Goal: Book appointment/travel/reservation

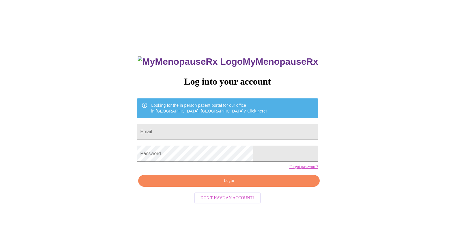
scroll to position [6, 0]
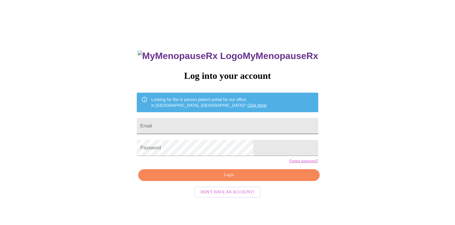
click at [188, 125] on input "Email" at bounding box center [227, 126] width 181 height 16
type input "[EMAIL_ADDRESS][DOMAIN_NAME]"
click at [208, 181] on button "Login" at bounding box center [228, 176] width 181 height 12
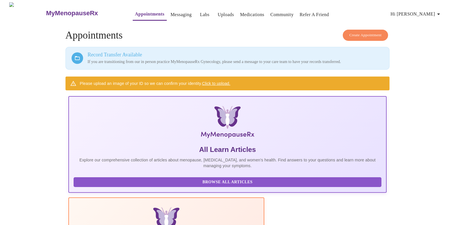
click at [356, 32] on span "Create Appointment" at bounding box center [365, 35] width 32 height 7
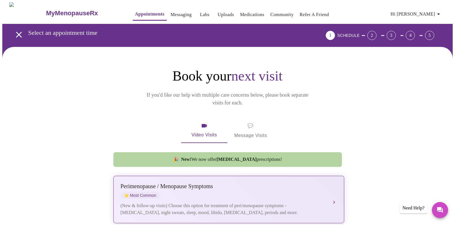
click at [193, 183] on div "Perimenopause / Menopause Symptoms" at bounding box center [223, 186] width 205 height 7
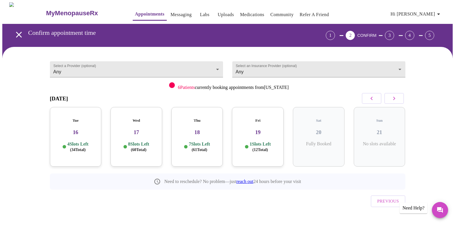
click at [144, 133] on div "Wed 17 8 Slots Left ( 60 Total)" at bounding box center [136, 137] width 52 height 60
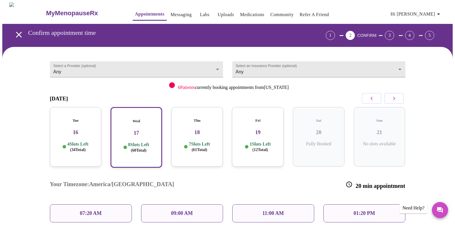
click at [167, 205] on div "09:00 AM" at bounding box center [182, 214] width 82 height 18
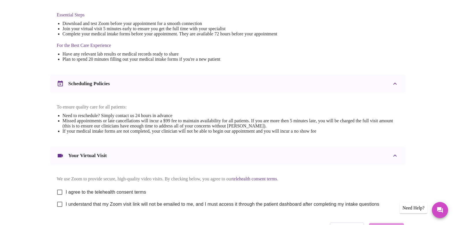
scroll to position [147, 0]
click at [61, 195] on input "I agree to the telehealth consent terms" at bounding box center [60, 192] width 12 height 12
checkbox input "true"
click at [62, 210] on input "I understand that my Zoom visit link will not be emailed to me, and I must acce…" at bounding box center [60, 204] width 12 height 12
checkbox input "true"
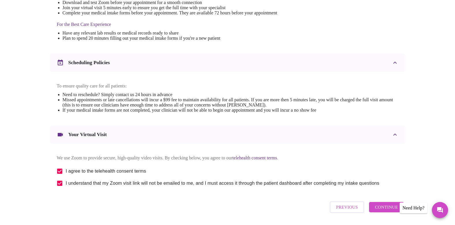
scroll to position [193, 0]
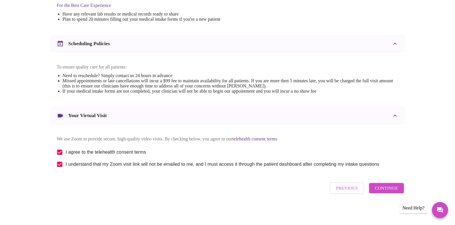
click at [383, 191] on span "Continue" at bounding box center [385, 188] width 23 height 7
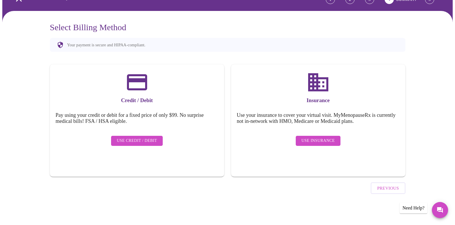
scroll to position [20, 0]
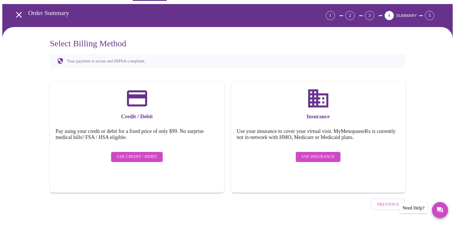
click at [144, 154] on span "Use Credit / Debit" at bounding box center [137, 157] width 40 height 7
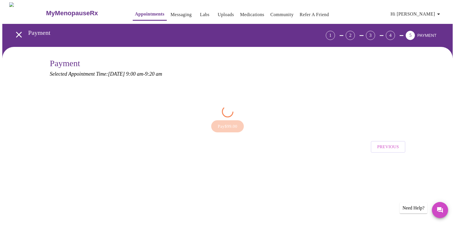
scroll to position [0, 0]
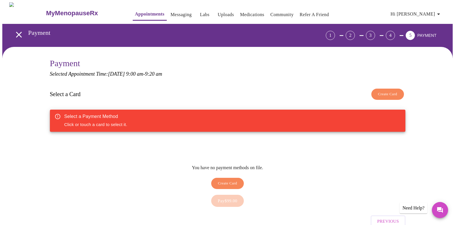
click at [235, 180] on span "Create Card" at bounding box center [227, 183] width 19 height 7
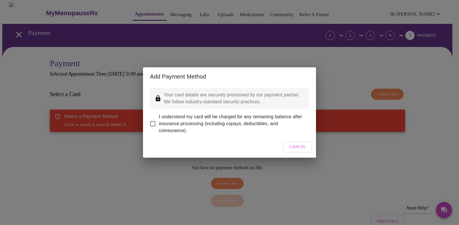
click at [153, 118] on input "I understand my card will be charged for any remaining balance after insurance …" at bounding box center [153, 124] width 12 height 12
checkbox input "true"
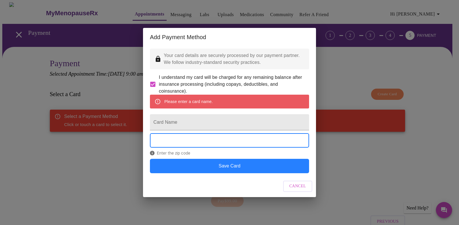
click at [237, 174] on button "Save Card" at bounding box center [229, 166] width 159 height 14
click at [253, 174] on button "Save Card" at bounding box center [229, 166] width 159 height 14
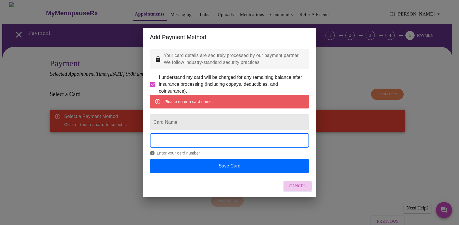
click at [307, 192] on button "Cancel" at bounding box center [297, 186] width 29 height 11
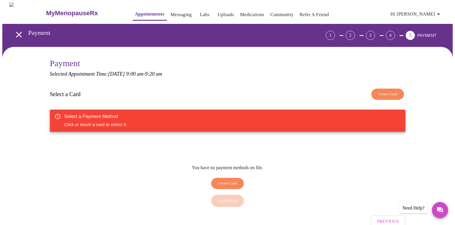
click at [231, 194] on div "Pay $99.00" at bounding box center [227, 201] width 355 height 18
click at [231, 182] on span "Create Card" at bounding box center [227, 183] width 19 height 7
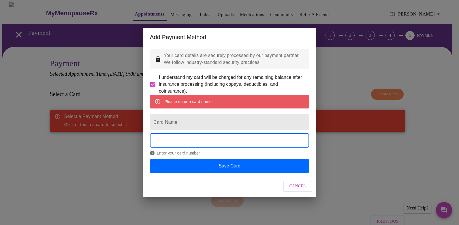
click at [173, 125] on input "Card Name" at bounding box center [229, 122] width 159 height 16
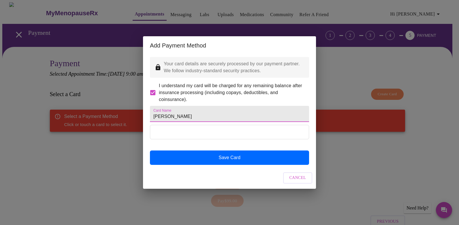
type input "[PERSON_NAME]"
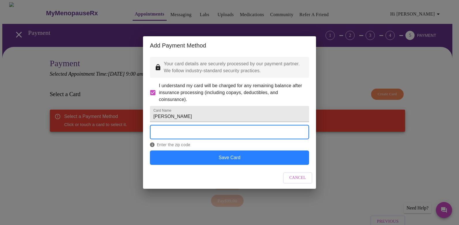
click at [252, 165] on button "Save Card" at bounding box center [229, 158] width 159 height 14
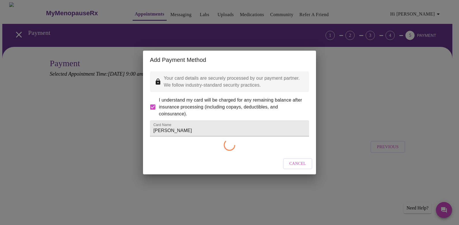
checkbox input "false"
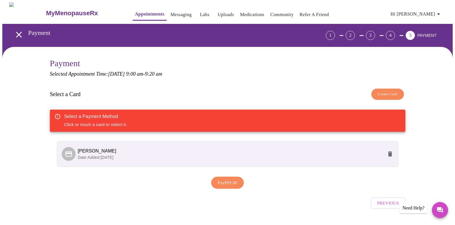
click at [117, 161] on li "[PERSON_NAME] Date Added: [DATE]" at bounding box center [227, 154] width 341 height 26
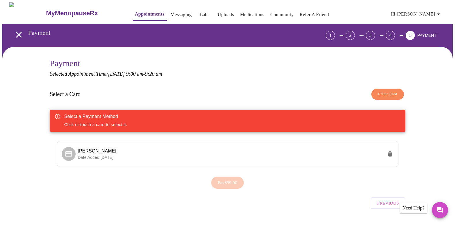
click at [374, 190] on div "Pay $99.00" at bounding box center [227, 183] width 355 height 18
